Goal: Task Accomplishment & Management: Manage account settings

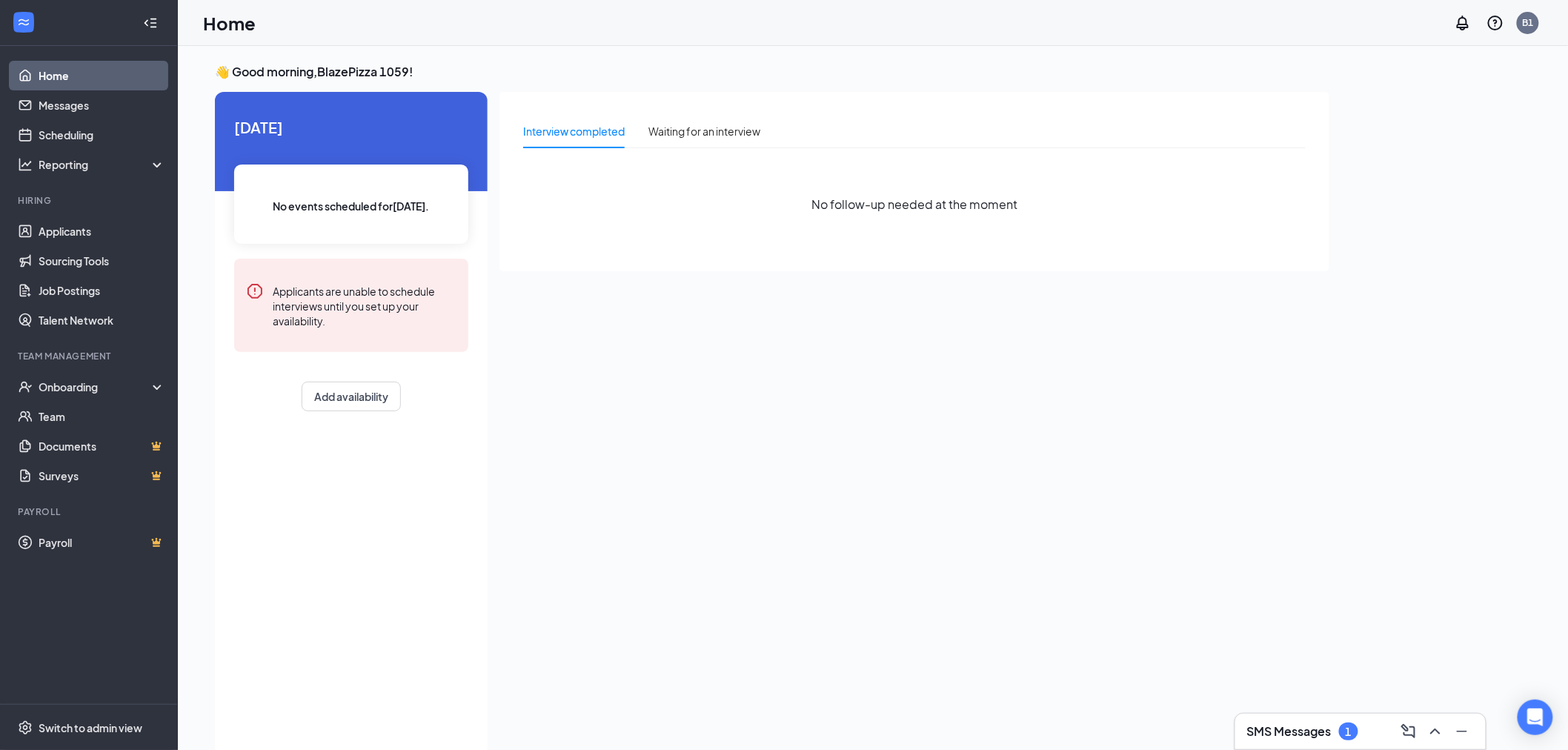
click at [1323, 727] on h3 "SMS Messages" at bounding box center [1289, 731] width 85 height 16
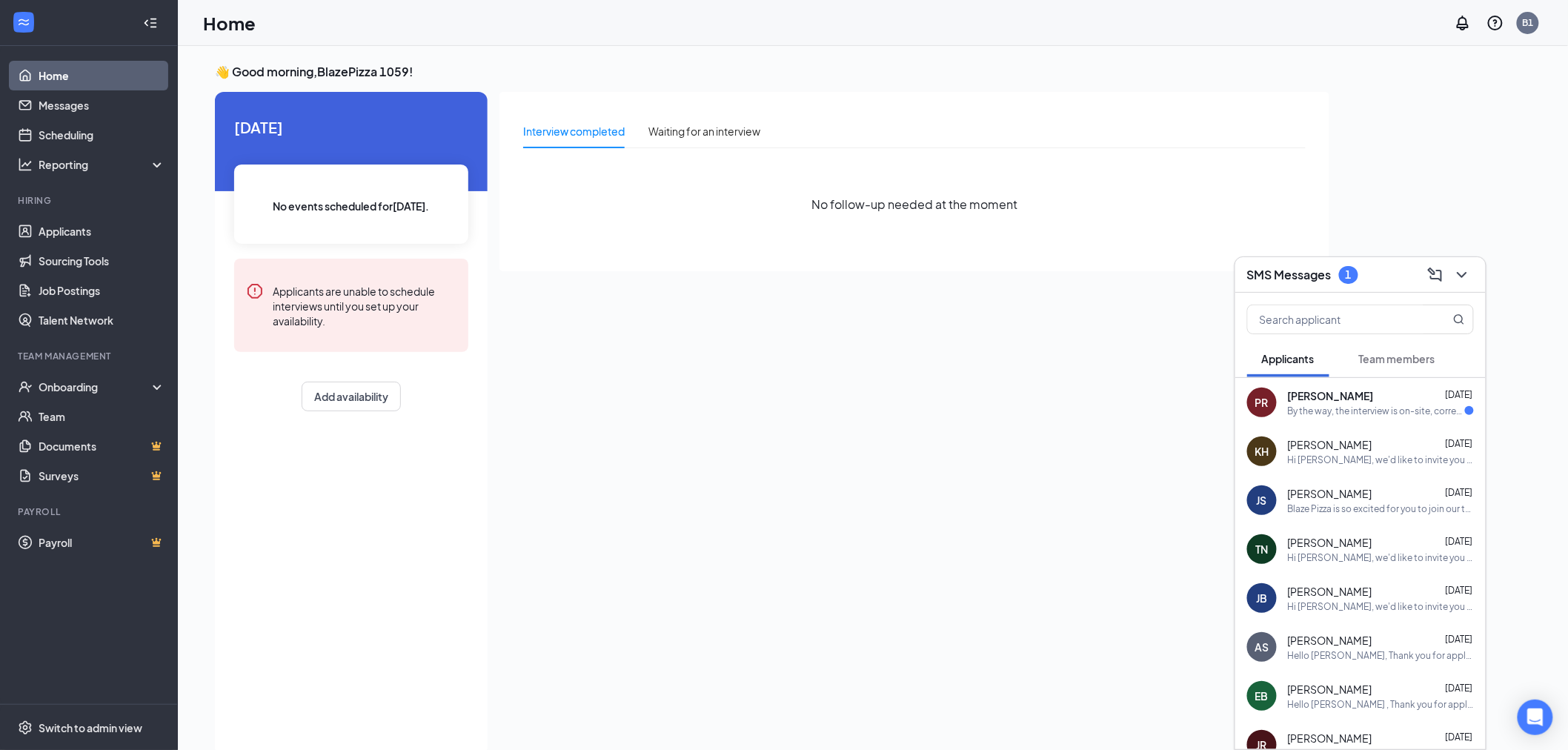
click at [1310, 408] on div "By the way, the interview is on-site, correct?" at bounding box center [1376, 410] width 177 height 13
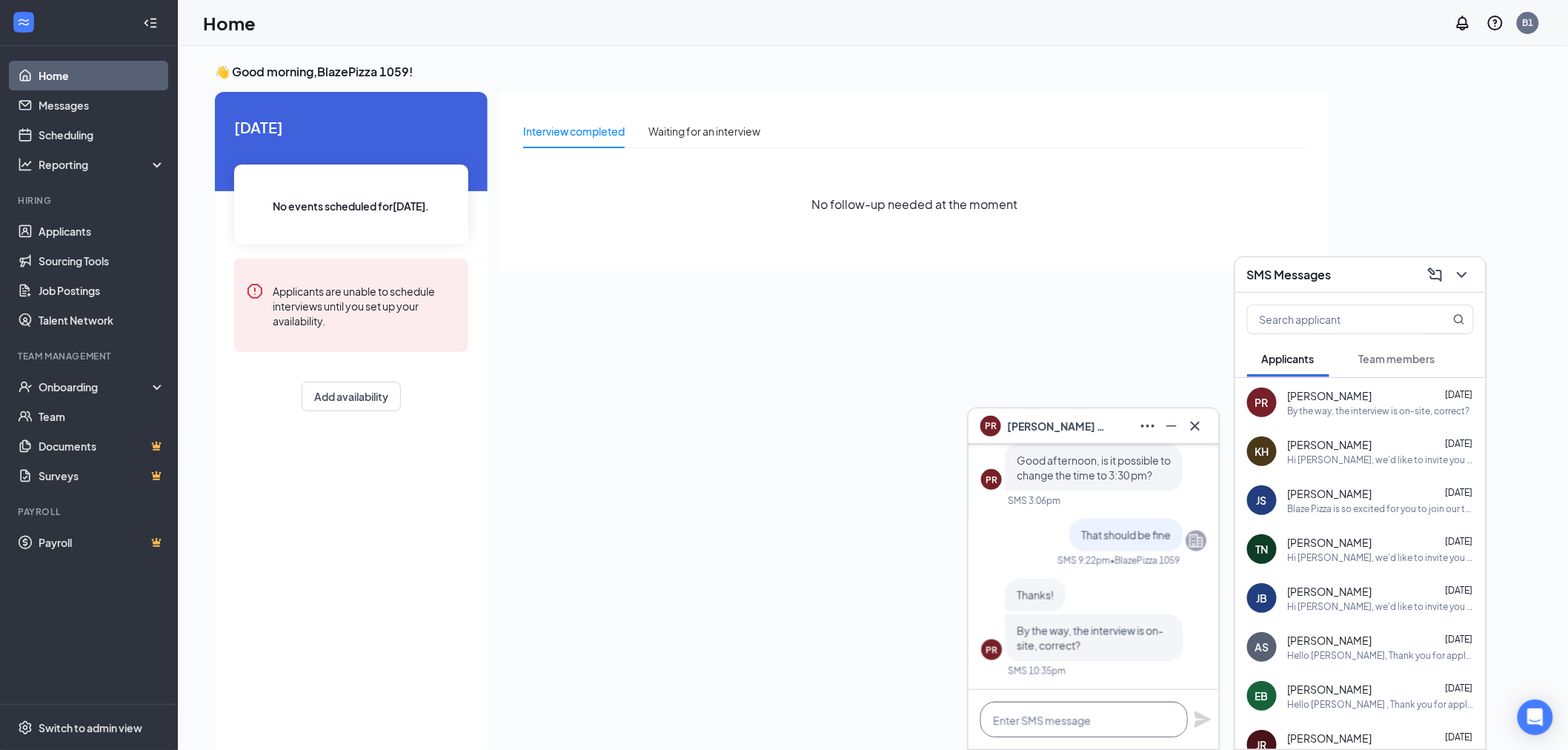
click at [1067, 722] on textarea at bounding box center [1085, 719] width 208 height 35
type textarea "yes"
click at [1196, 719] on icon "Plane" at bounding box center [1203, 719] width 18 height 18
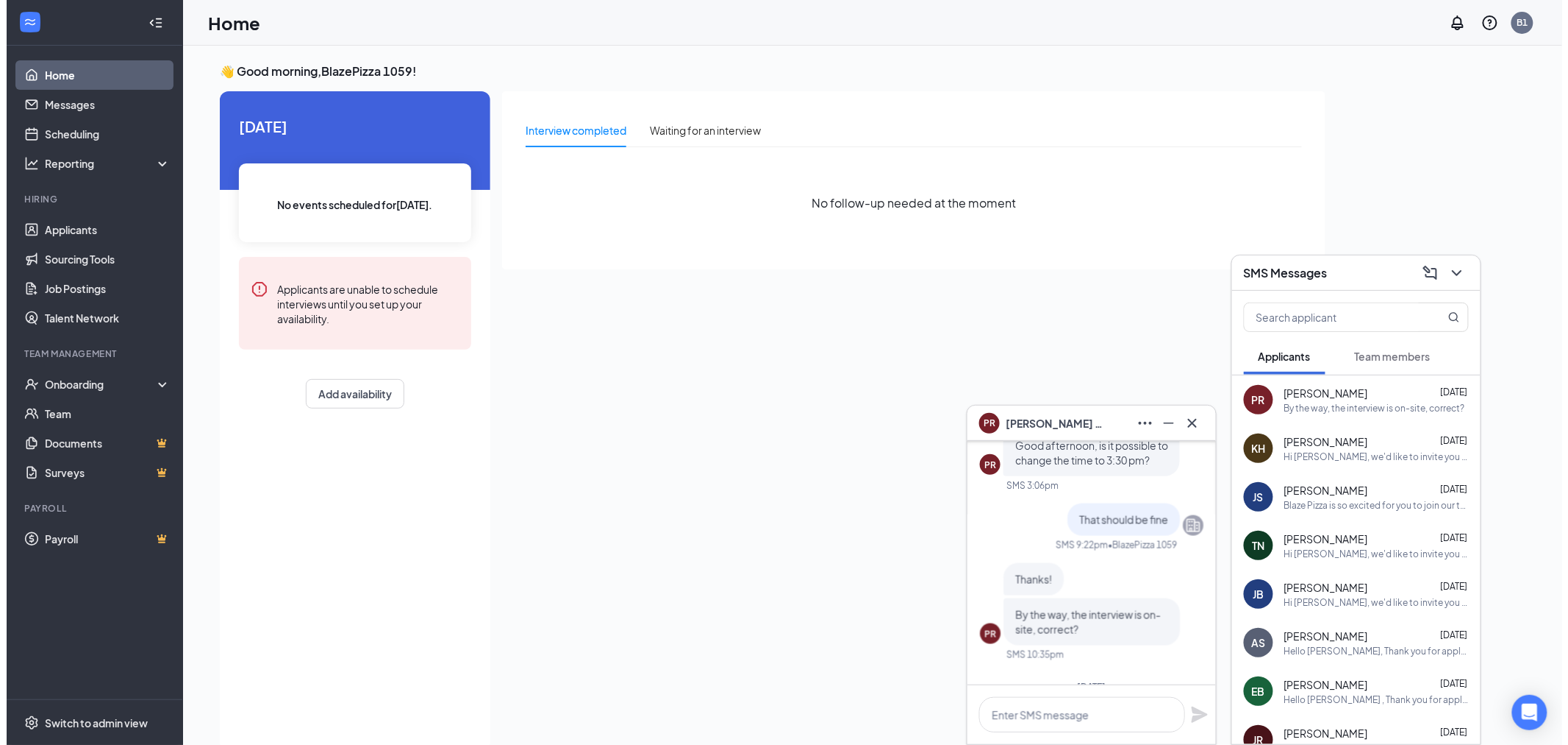
scroll to position [-163, 0]
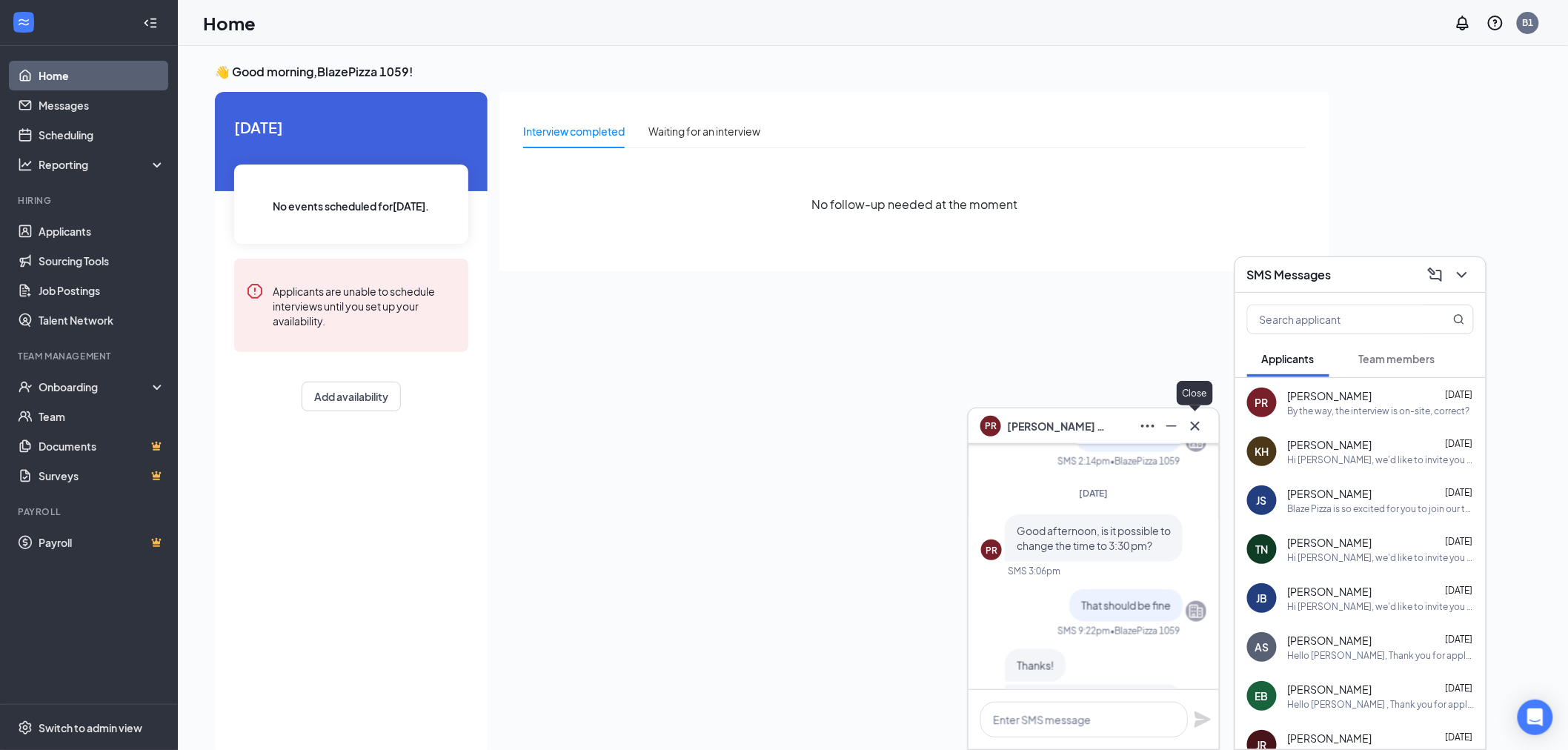
drag, startPoint x: 1199, startPoint y: 422, endPoint x: 1264, endPoint y: 394, distance: 70.8
click at [1204, 417] on button at bounding box center [1195, 426] width 23 height 23
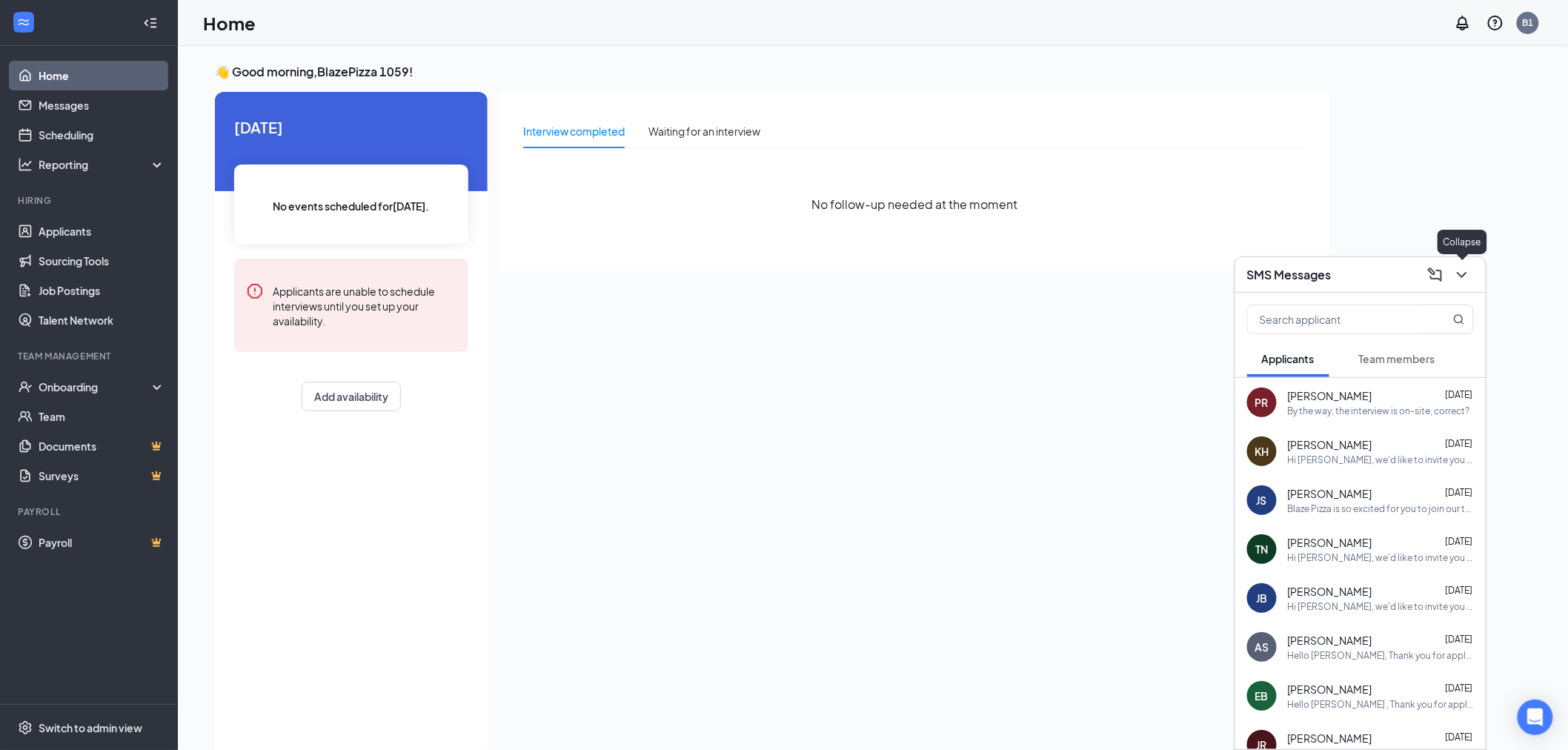
click at [1464, 269] on icon "ChevronDown" at bounding box center [1462, 275] width 18 height 18
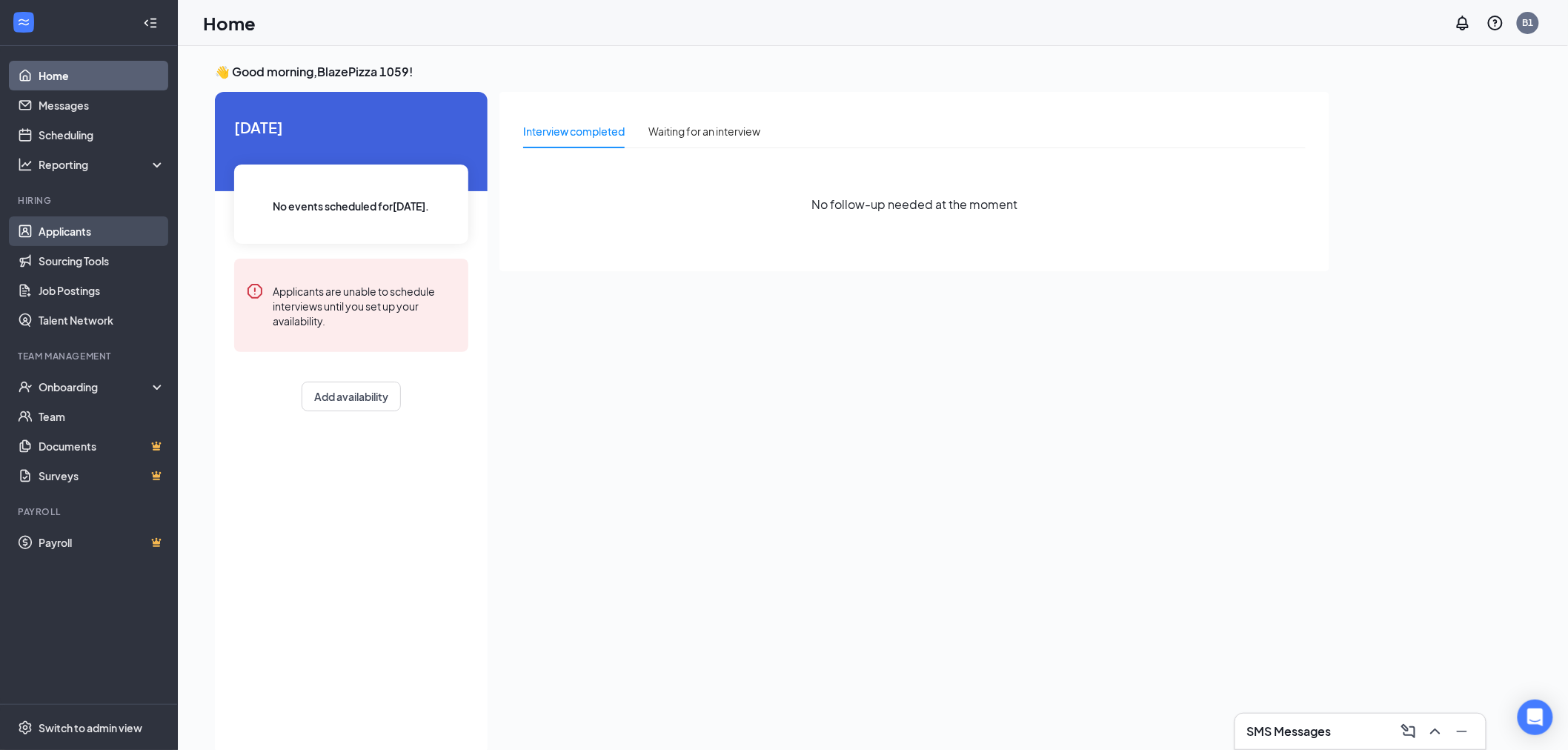
click at [57, 229] on link "Applicants" at bounding box center [101, 230] width 126 height 29
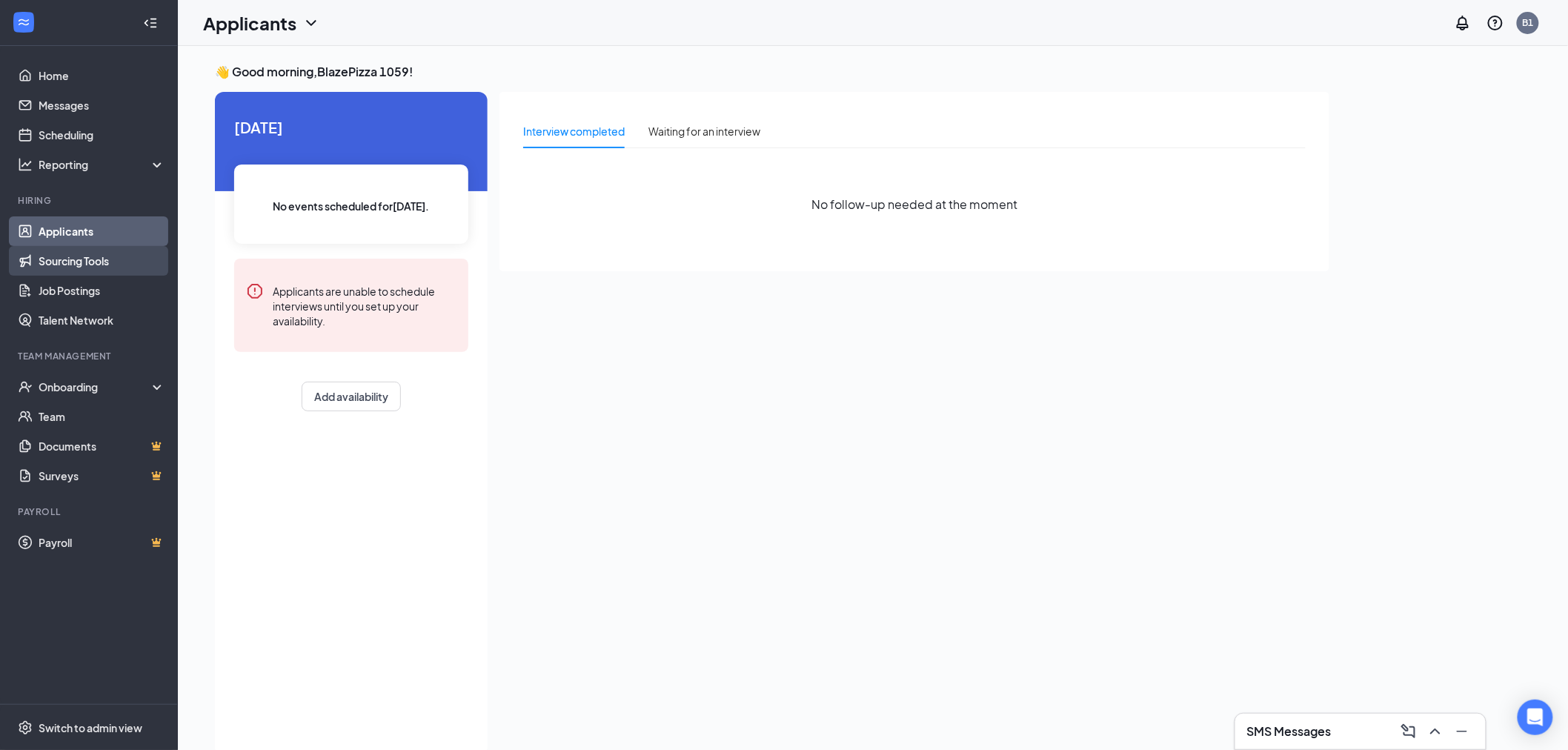
click at [68, 260] on link "Sourcing Tools" at bounding box center [101, 260] width 126 height 29
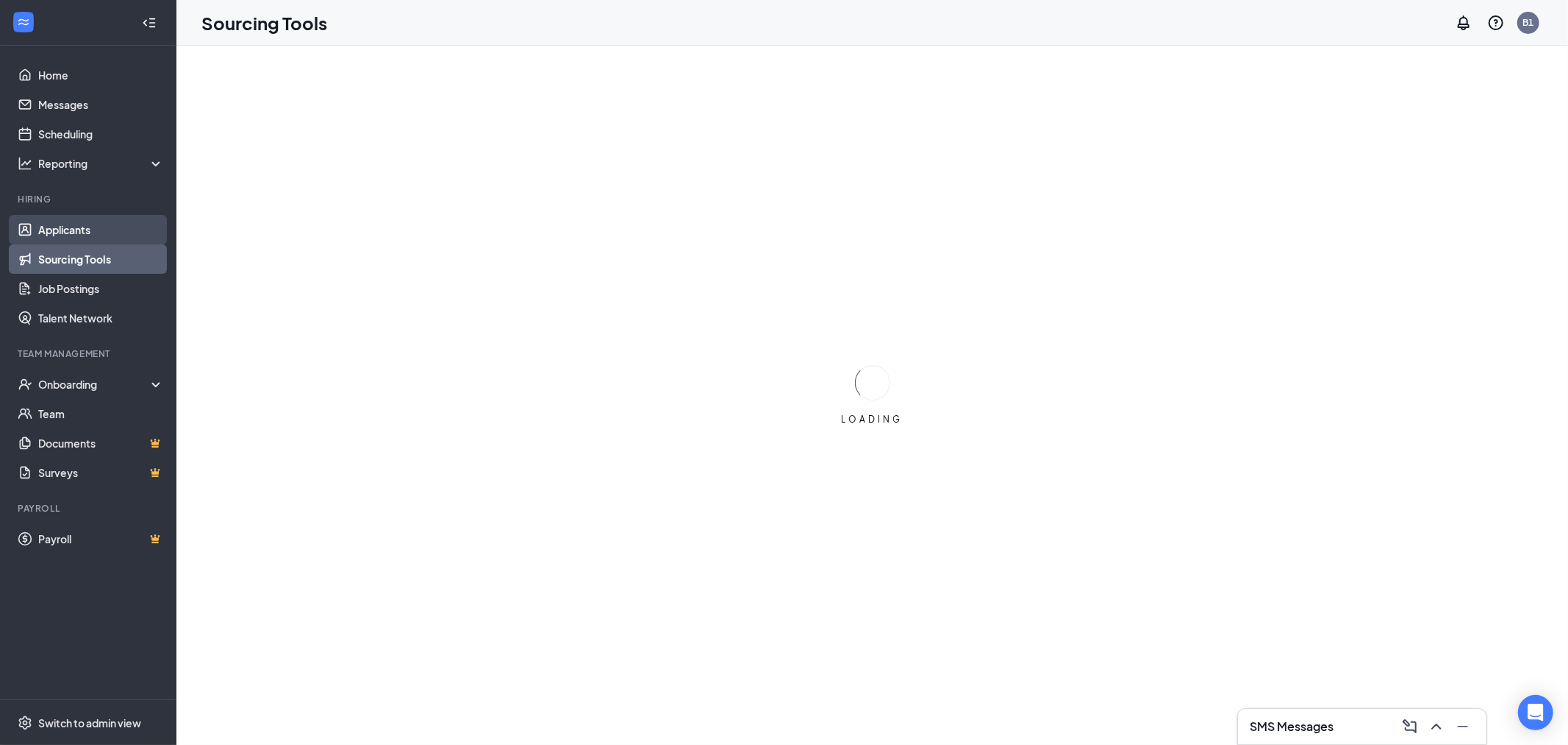
click at [67, 229] on link "Applicants" at bounding box center [101, 229] width 125 height 29
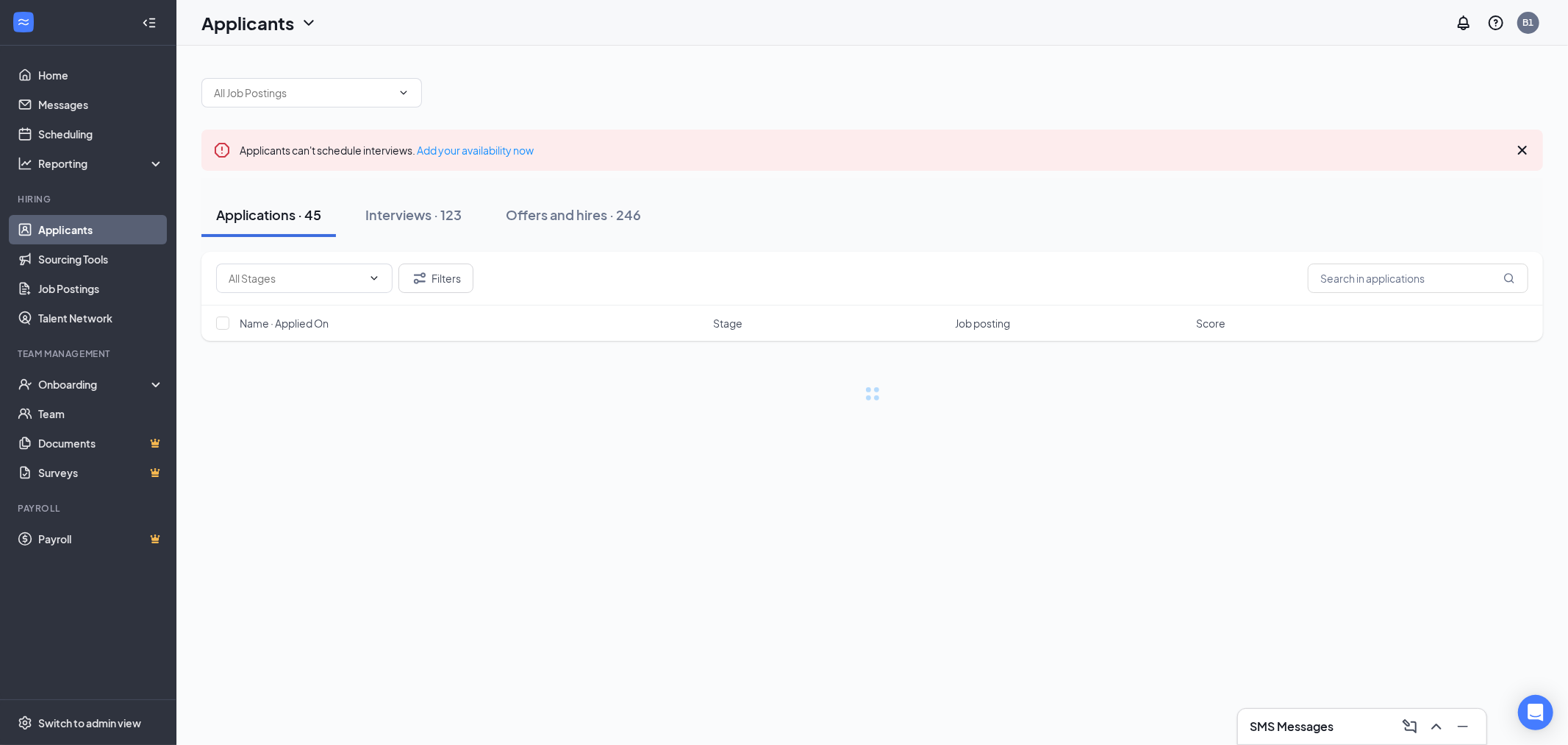
click at [67, 229] on link "Applicants" at bounding box center [101, 229] width 125 height 29
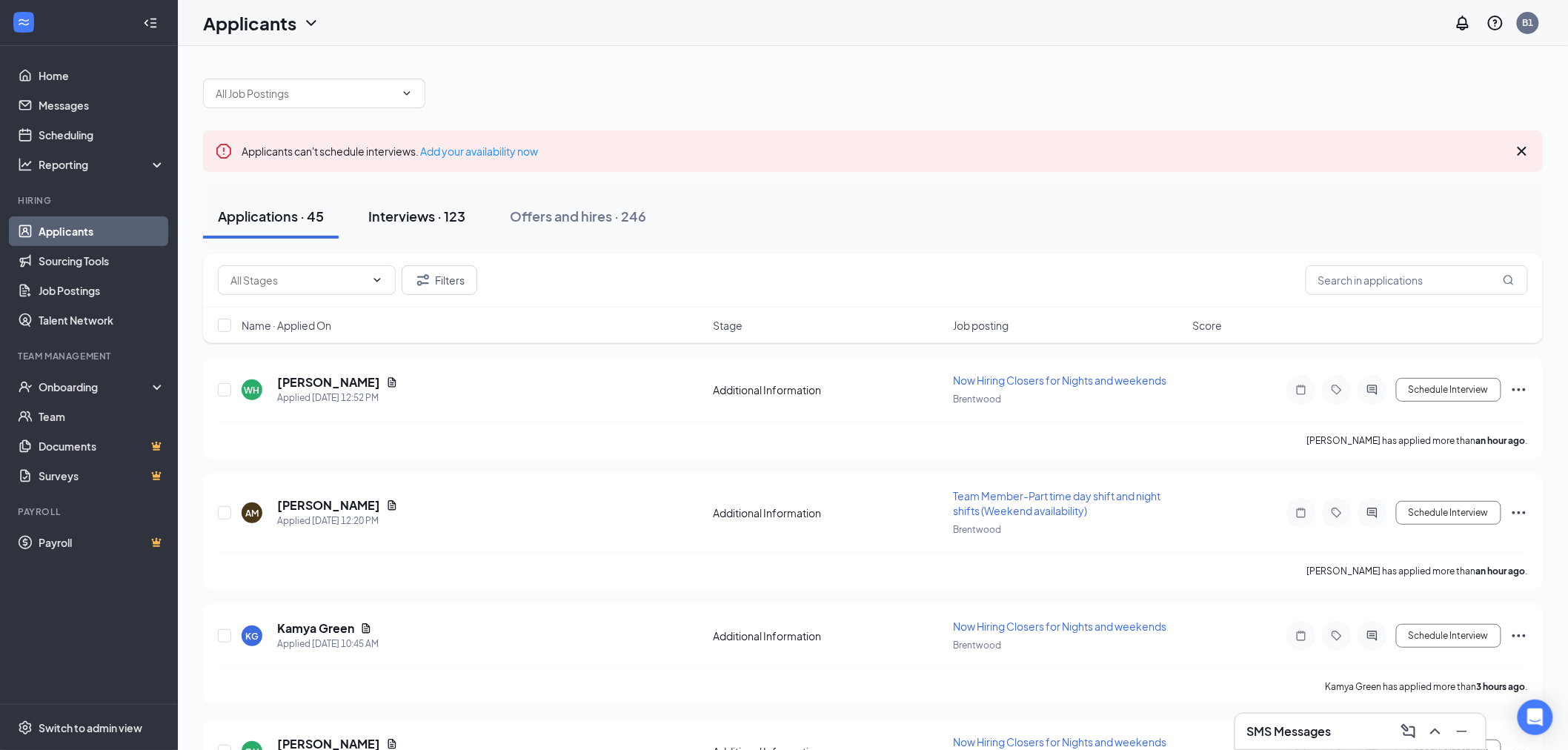
click at [403, 211] on div "Interviews · 123" at bounding box center [417, 216] width 97 height 18
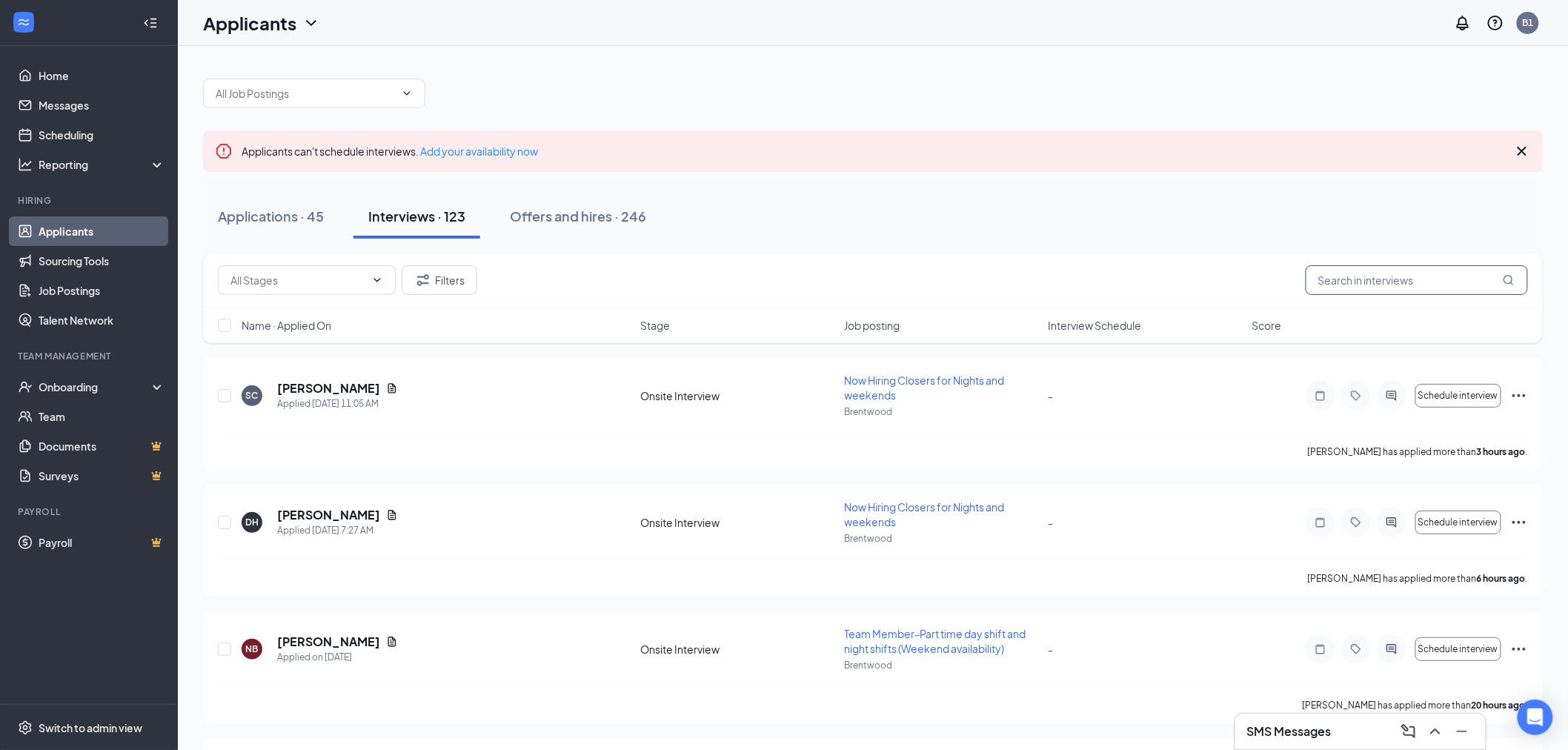
click at [1405, 278] on input "text" at bounding box center [1416, 280] width 222 height 29
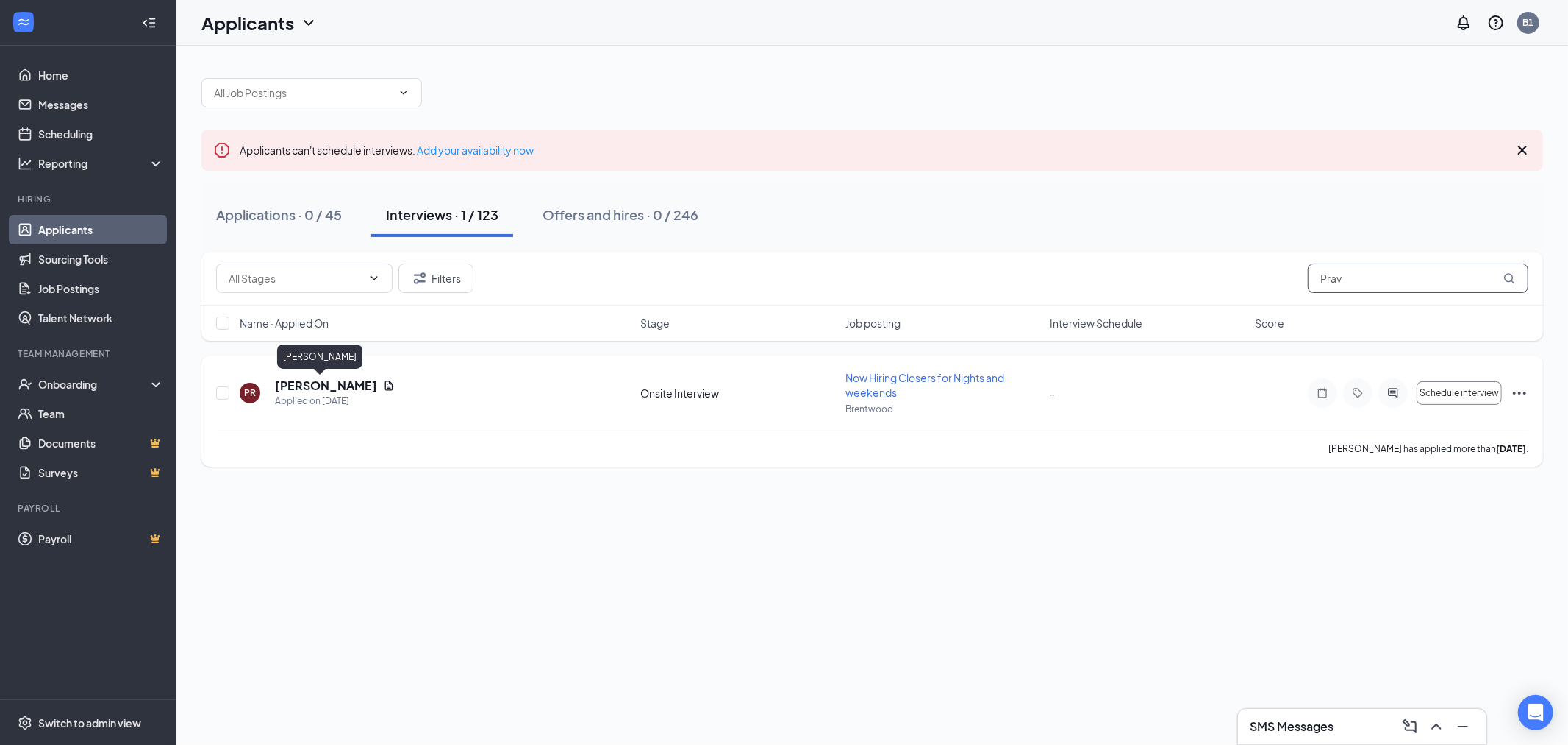
type input "Prav"
click at [292, 383] on h5 "[PERSON_NAME]" at bounding box center [326, 385] width 102 height 16
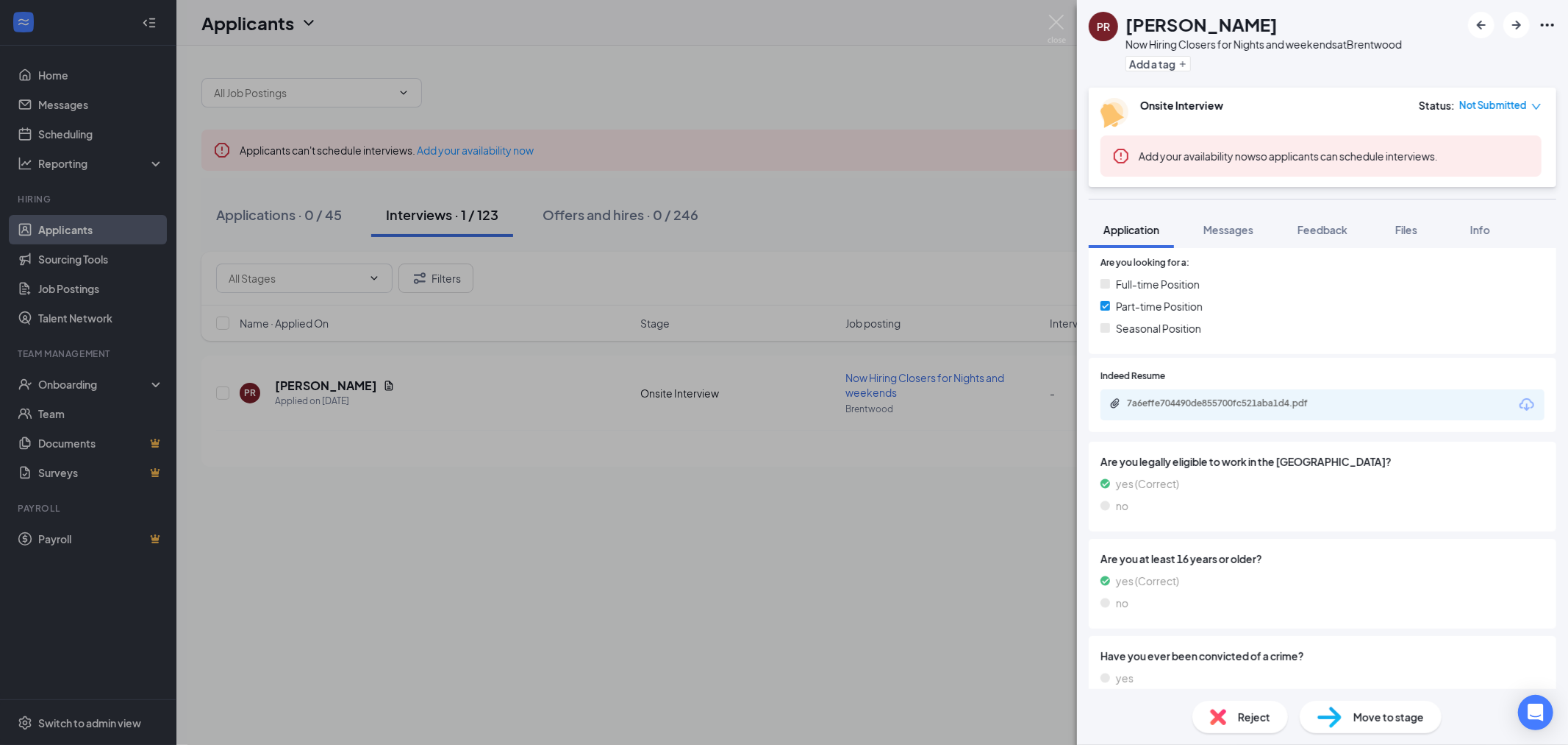
scroll to position [327, 0]
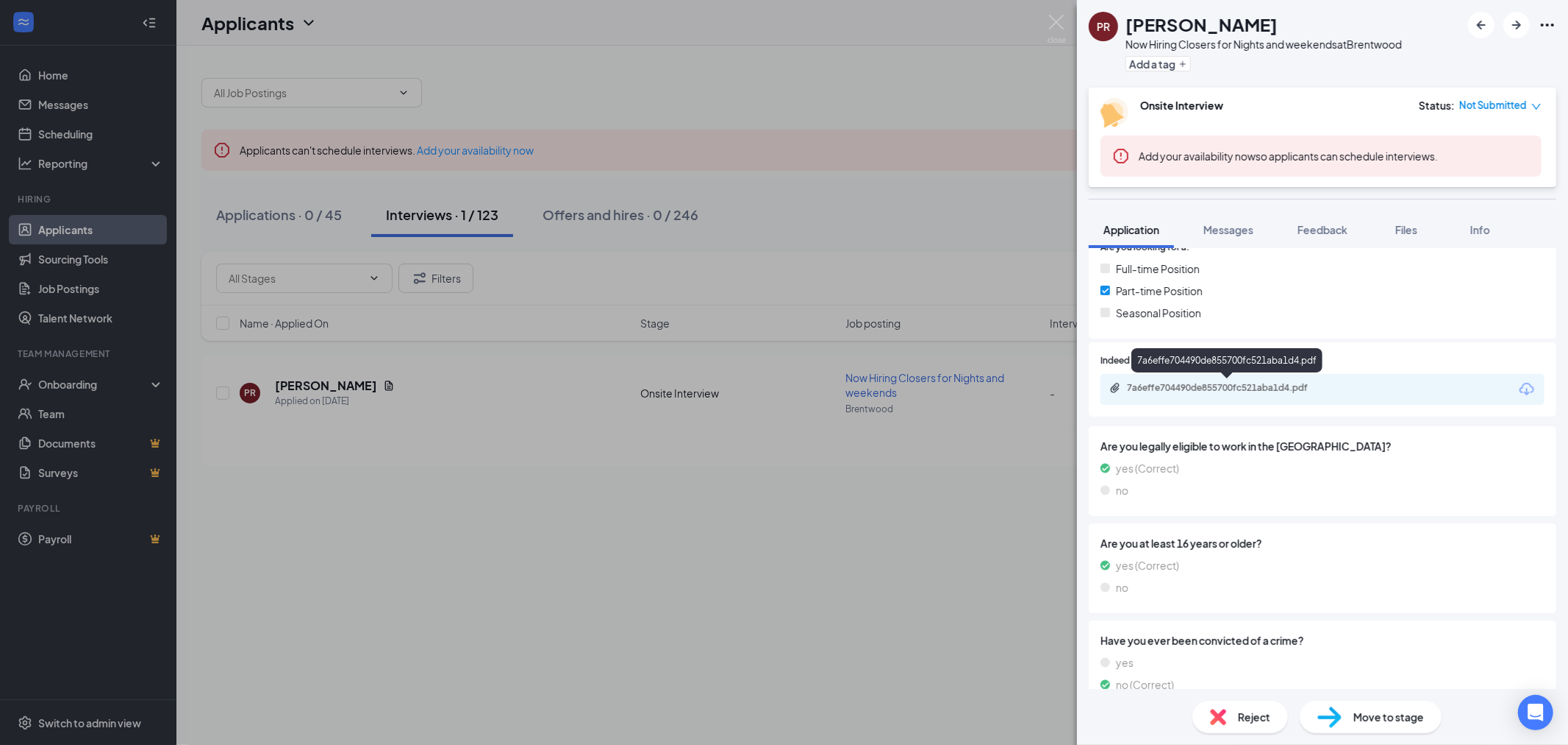
click at [1202, 391] on div "7a6effe704490de855700fc521aba1d4.pdf" at bounding box center [1231, 387] width 206 height 12
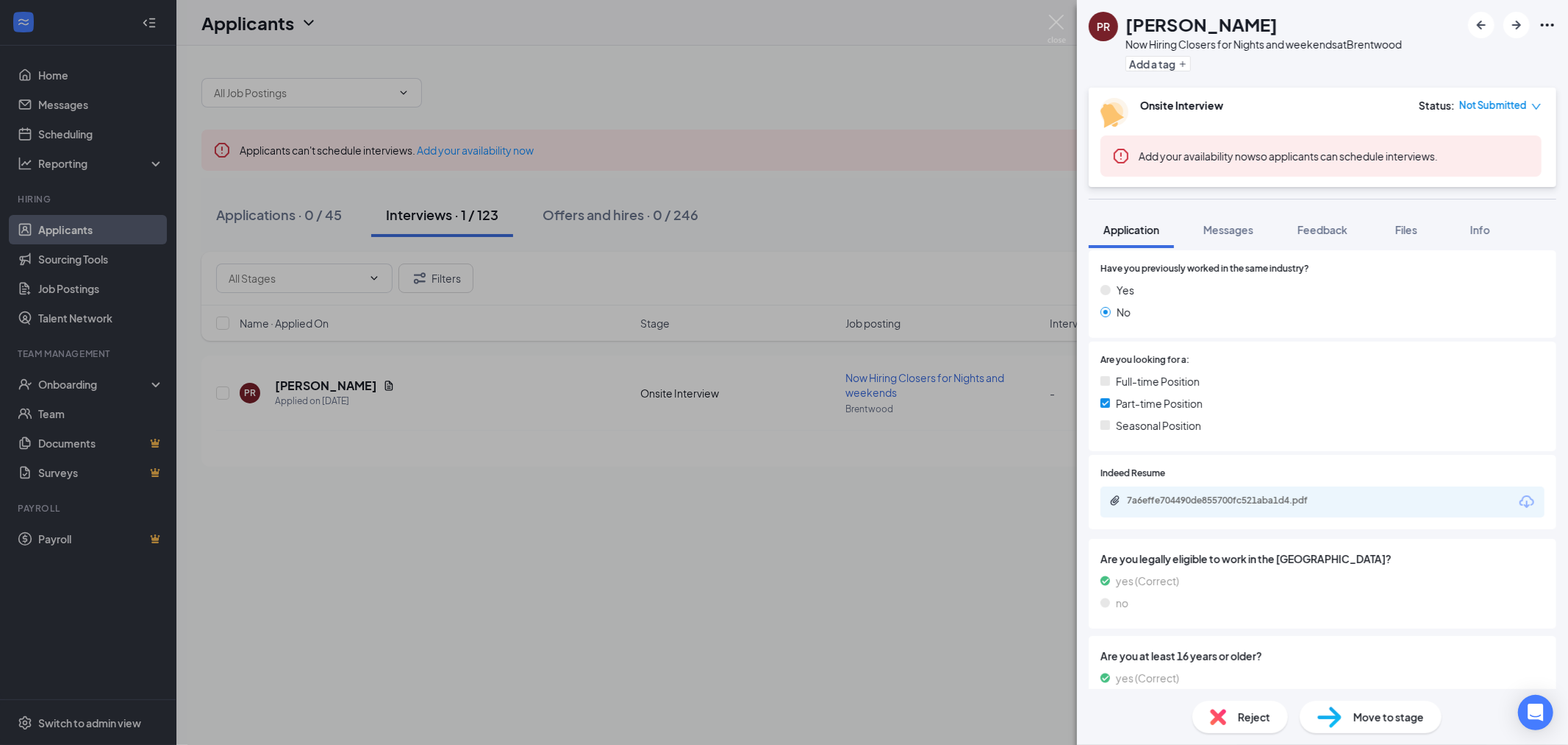
scroll to position [163, 0]
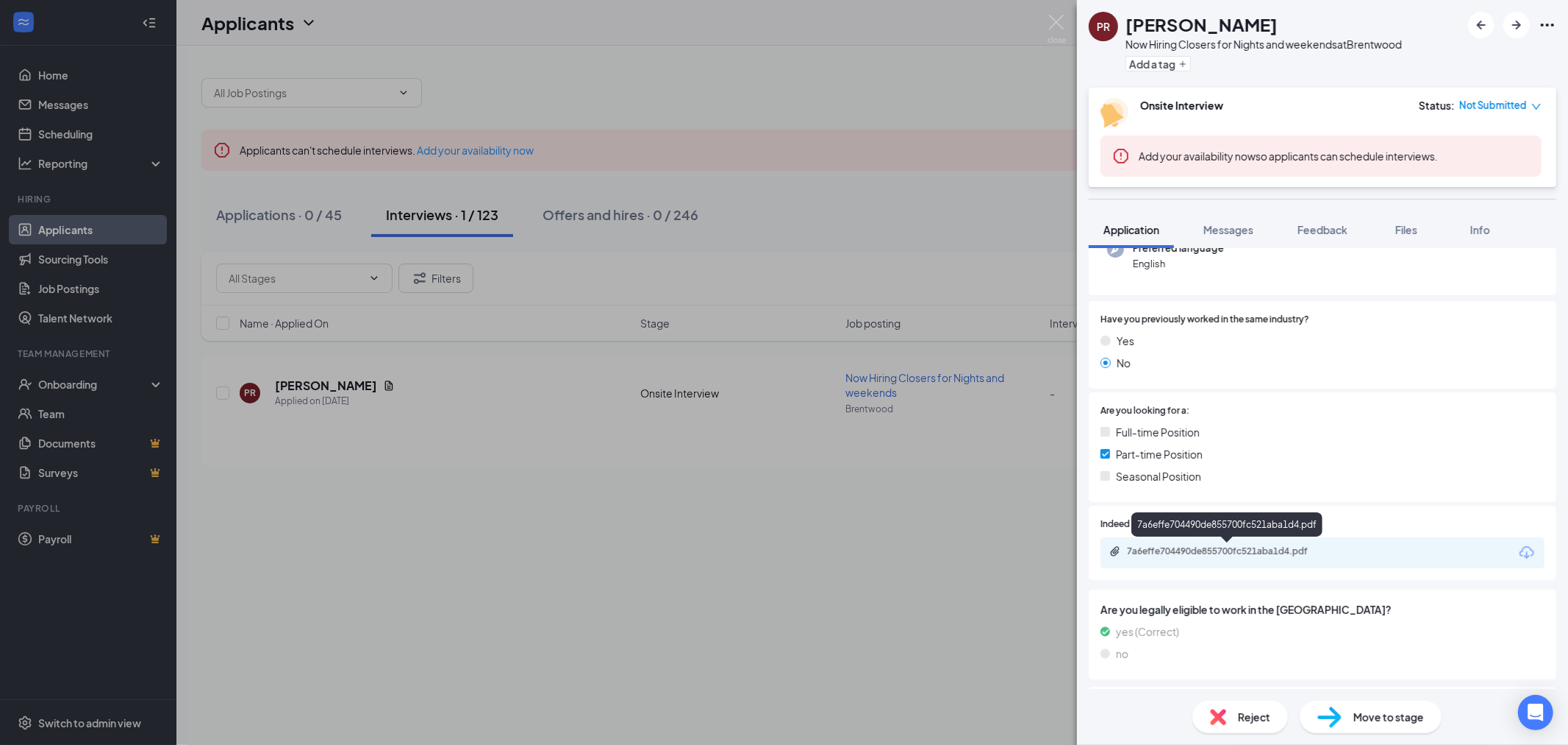
click at [1204, 553] on div "7a6effe704490de855700fc521aba1d4.pdf" at bounding box center [1231, 551] width 206 height 12
click at [1056, 23] on img at bounding box center [1057, 29] width 18 height 29
